Goal: Navigation & Orientation: Find specific page/section

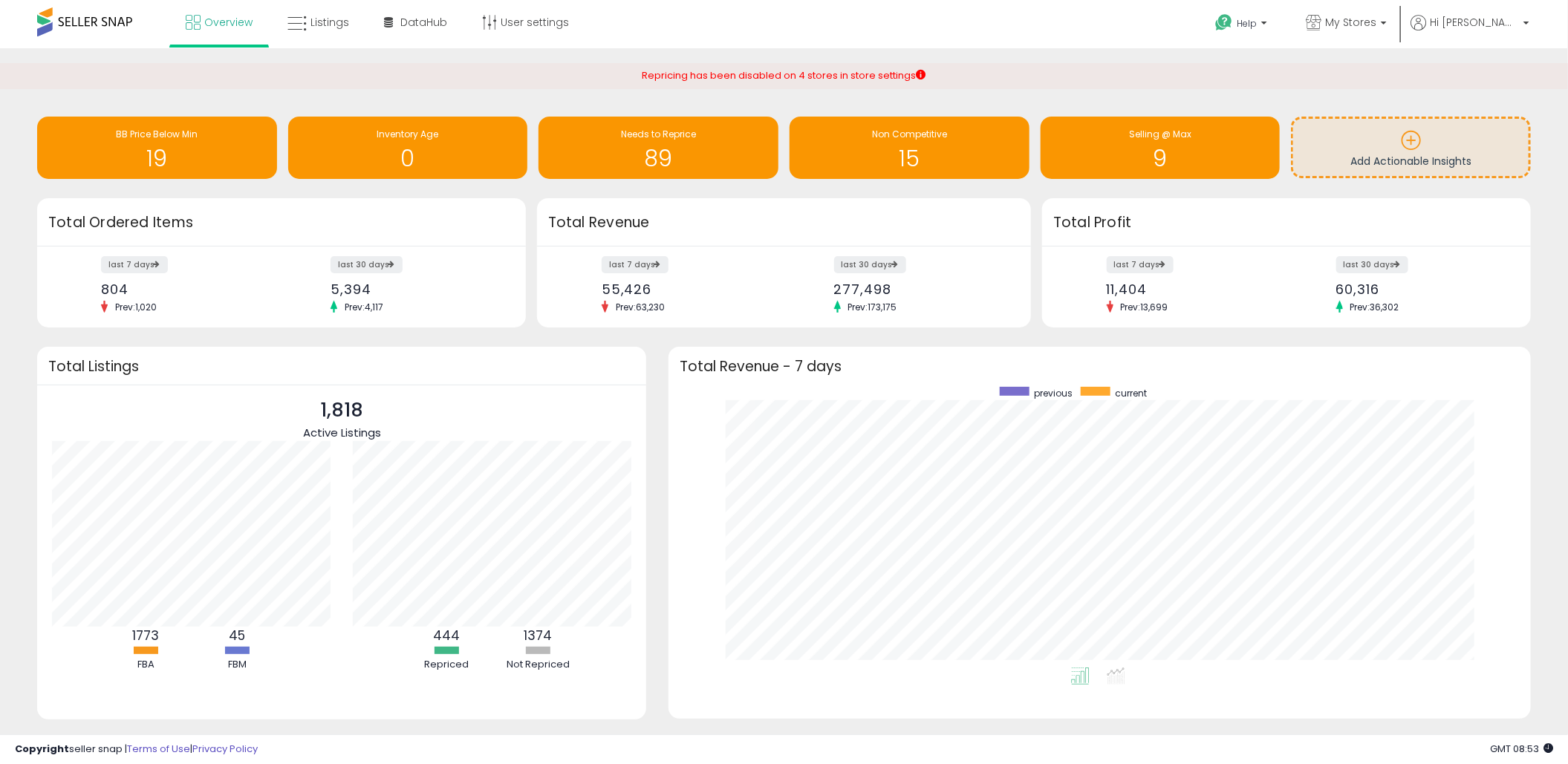
scroll to position [280, 833]
drag, startPoint x: 319, startPoint y: 24, endPoint x: 359, endPoint y: 9, distance: 42.7
click at [321, 24] on span "Listings" at bounding box center [330, 22] width 38 height 15
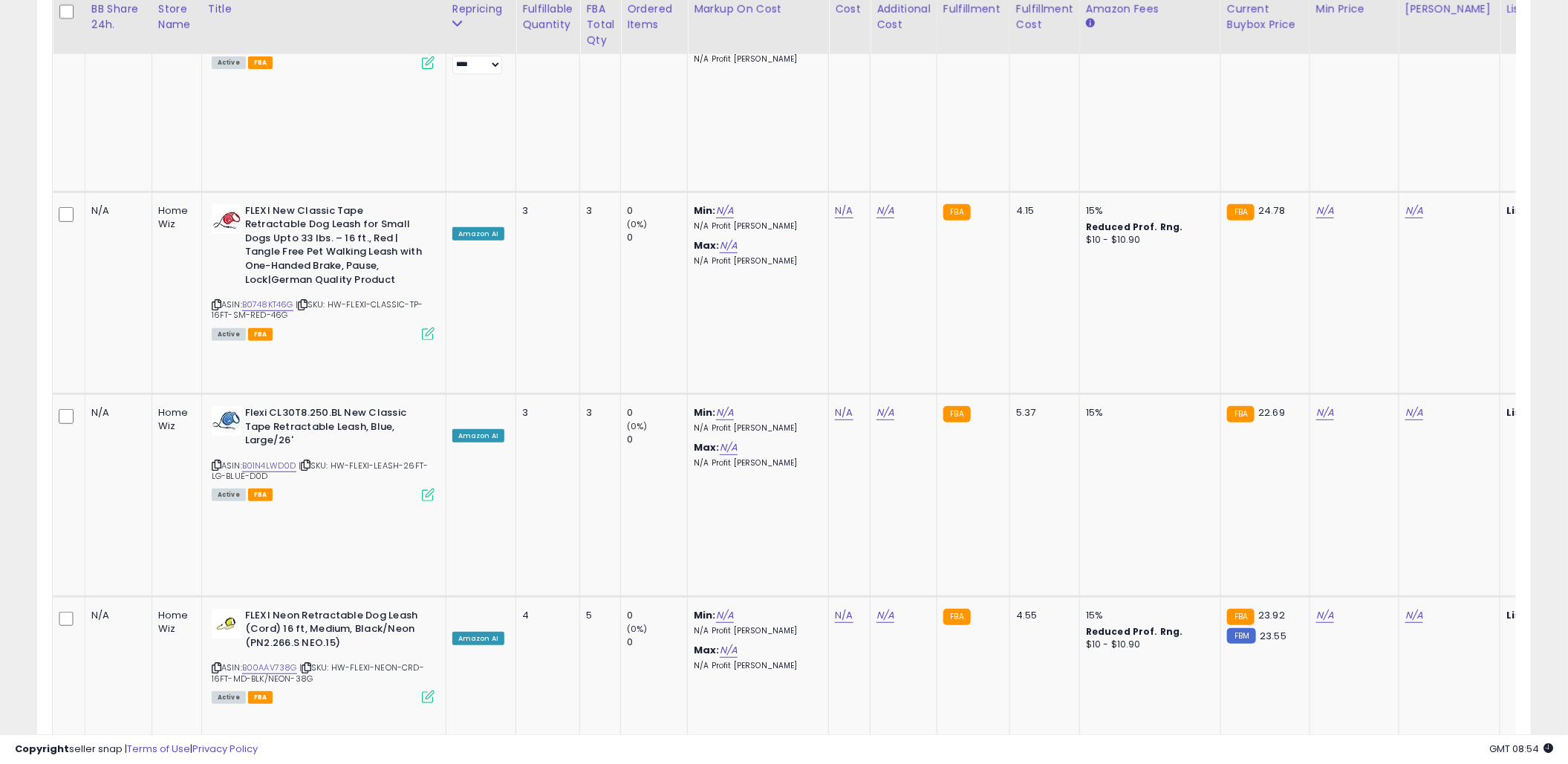
scroll to position [3463, 0]
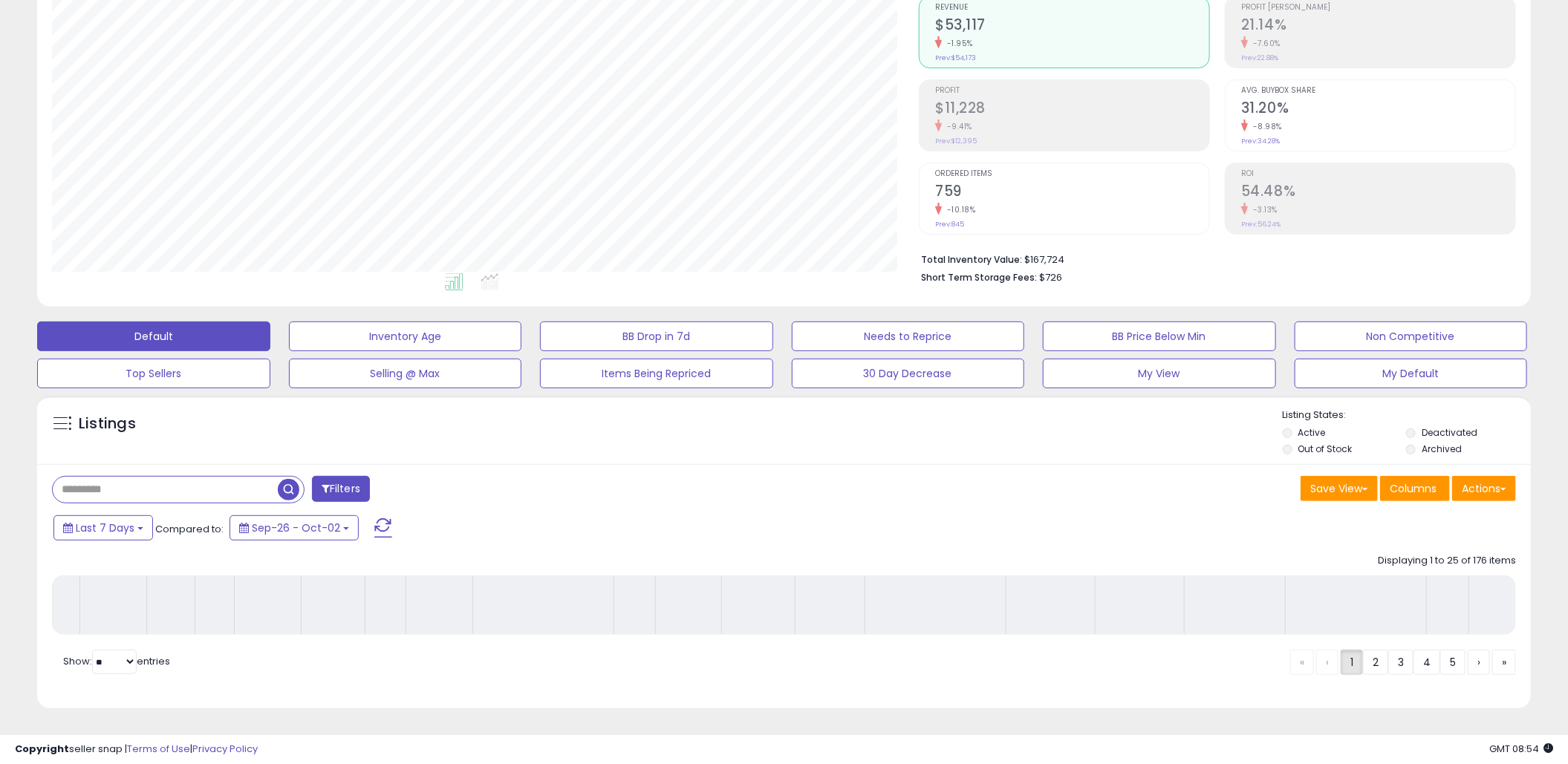
scroll to position [197, 0]
